Goal: Feedback & Contribution: Leave review/rating

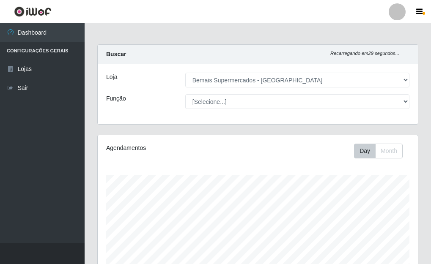
select select "249"
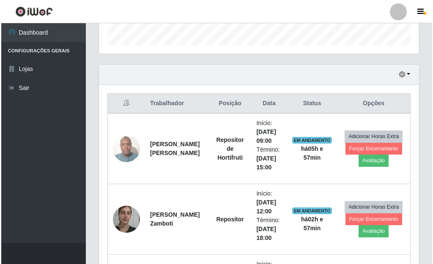
scroll to position [274, 0]
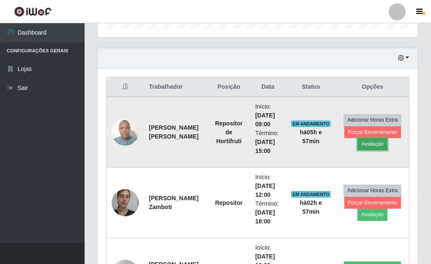
click at [369, 147] on button "Avaliação" at bounding box center [373, 144] width 30 height 12
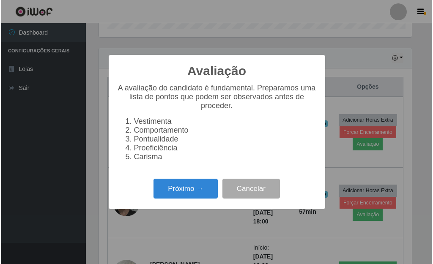
scroll to position [176, 315]
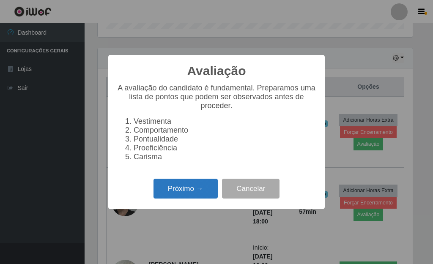
click at [185, 194] on button "Próximo →" at bounding box center [186, 189] width 64 height 20
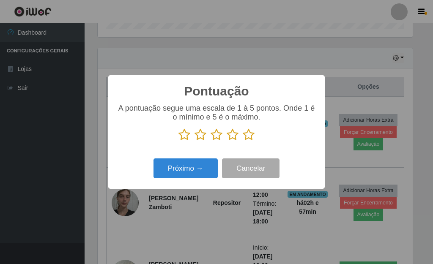
scroll to position [422981, 422841]
click at [244, 137] on icon at bounding box center [249, 135] width 12 height 13
click at [243, 141] on input "radio" at bounding box center [243, 141] width 0 height 0
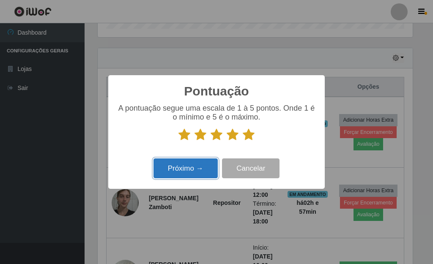
click at [190, 167] on button "Próximo →" at bounding box center [186, 169] width 64 height 20
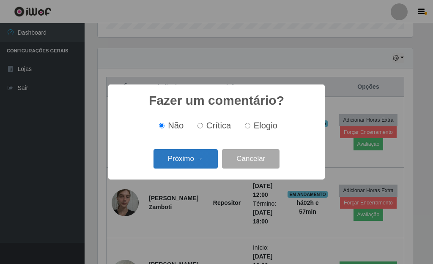
click at [192, 164] on button "Próximo →" at bounding box center [186, 159] width 64 height 20
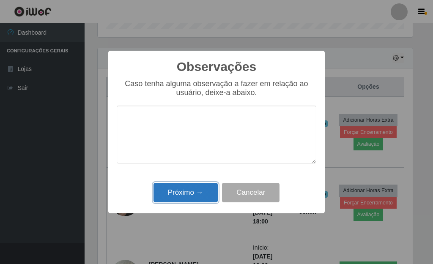
click at [200, 195] on button "Próximo →" at bounding box center [186, 193] width 64 height 20
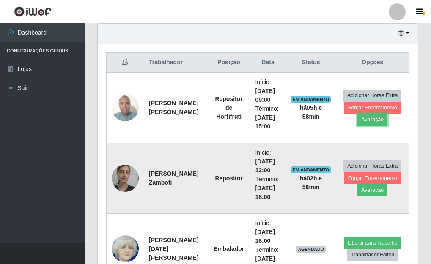
scroll to position [316, 0]
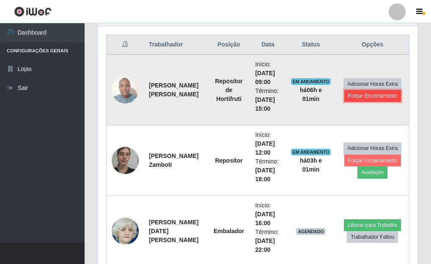
click at [372, 96] on button "Forçar Encerramento" at bounding box center [372, 96] width 57 height 12
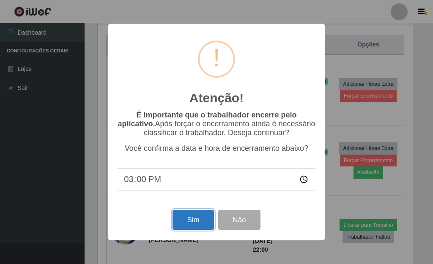
click at [184, 222] on button "Sim" at bounding box center [193, 220] width 41 height 20
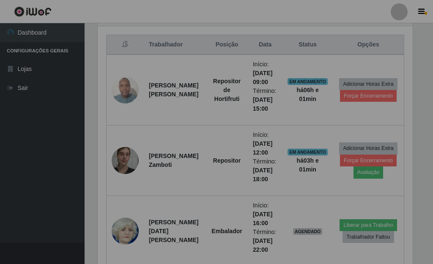
scroll to position [176, 320]
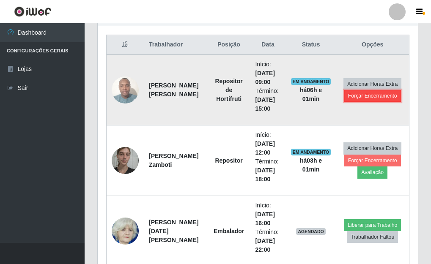
click at [358, 98] on button "Forçar Encerramento" at bounding box center [372, 96] width 57 height 12
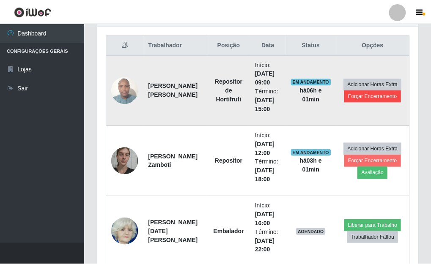
scroll to position [147, 0]
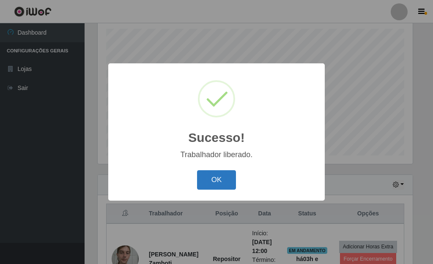
click at [209, 184] on button "OK" at bounding box center [216, 181] width 39 height 20
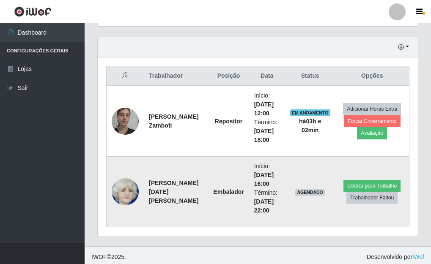
scroll to position [288, 0]
